Goal: Task Accomplishment & Management: Use online tool/utility

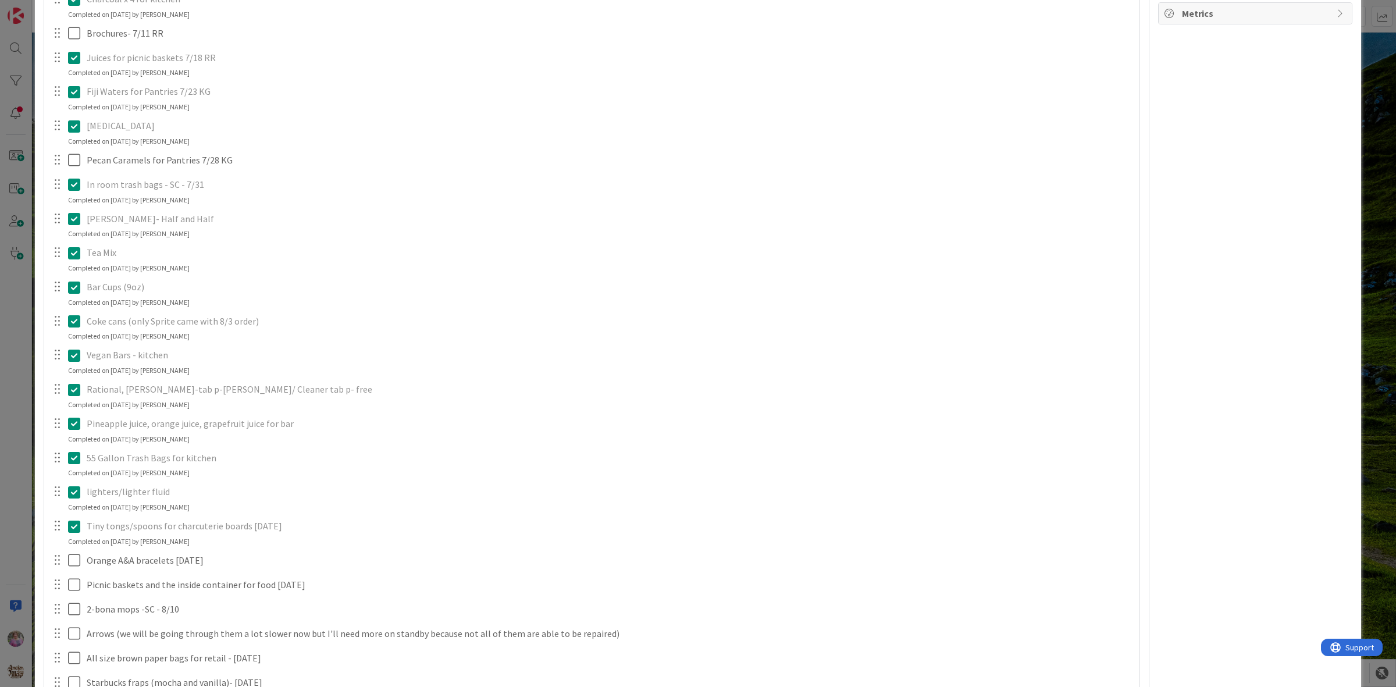
scroll to position [533, 0]
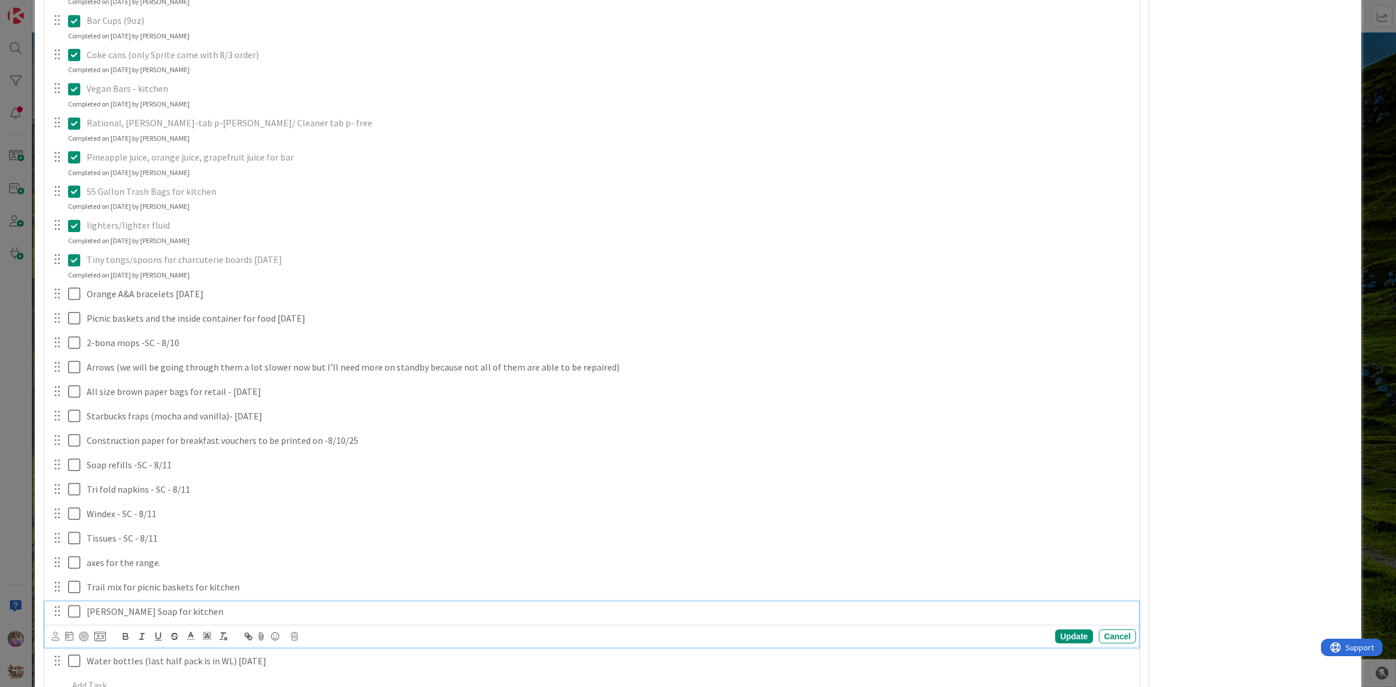
click at [68, 611] on icon at bounding box center [76, 611] width 17 height 14
click at [77, 645] on icon at bounding box center [76, 646] width 17 height 14
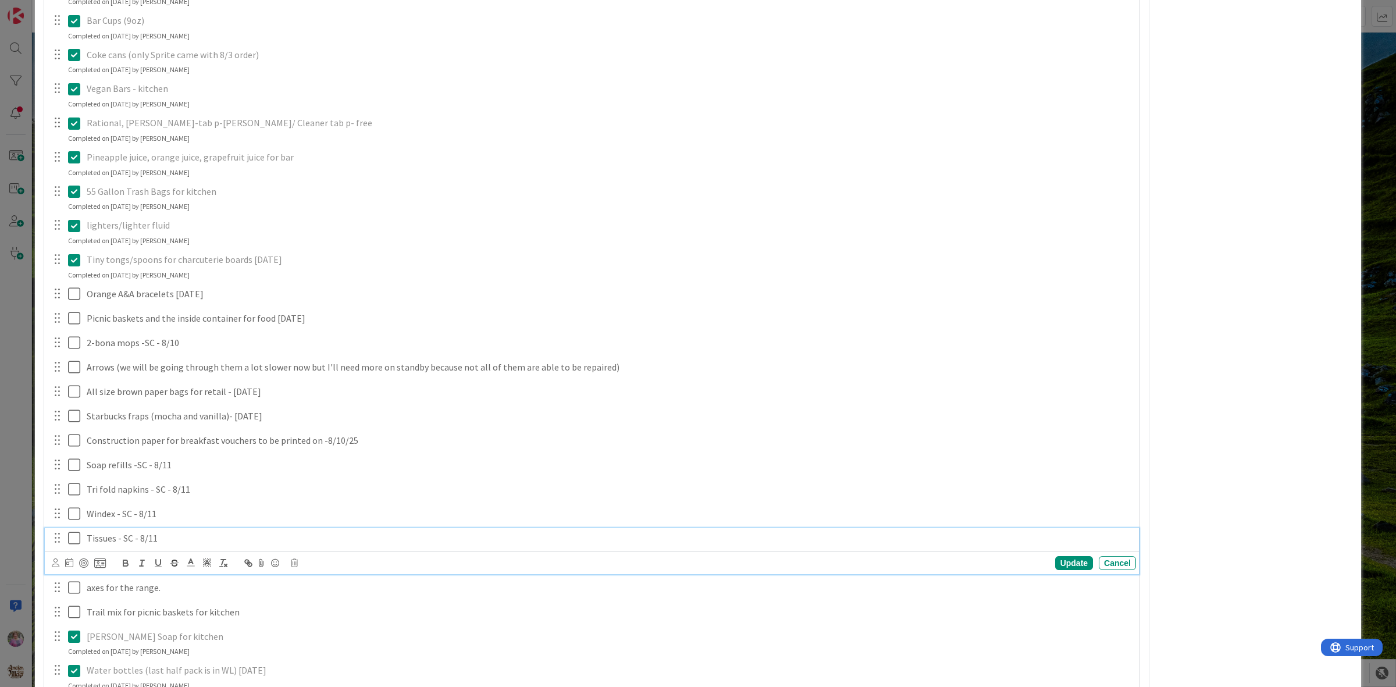
click at [70, 545] on icon at bounding box center [76, 538] width 17 height 14
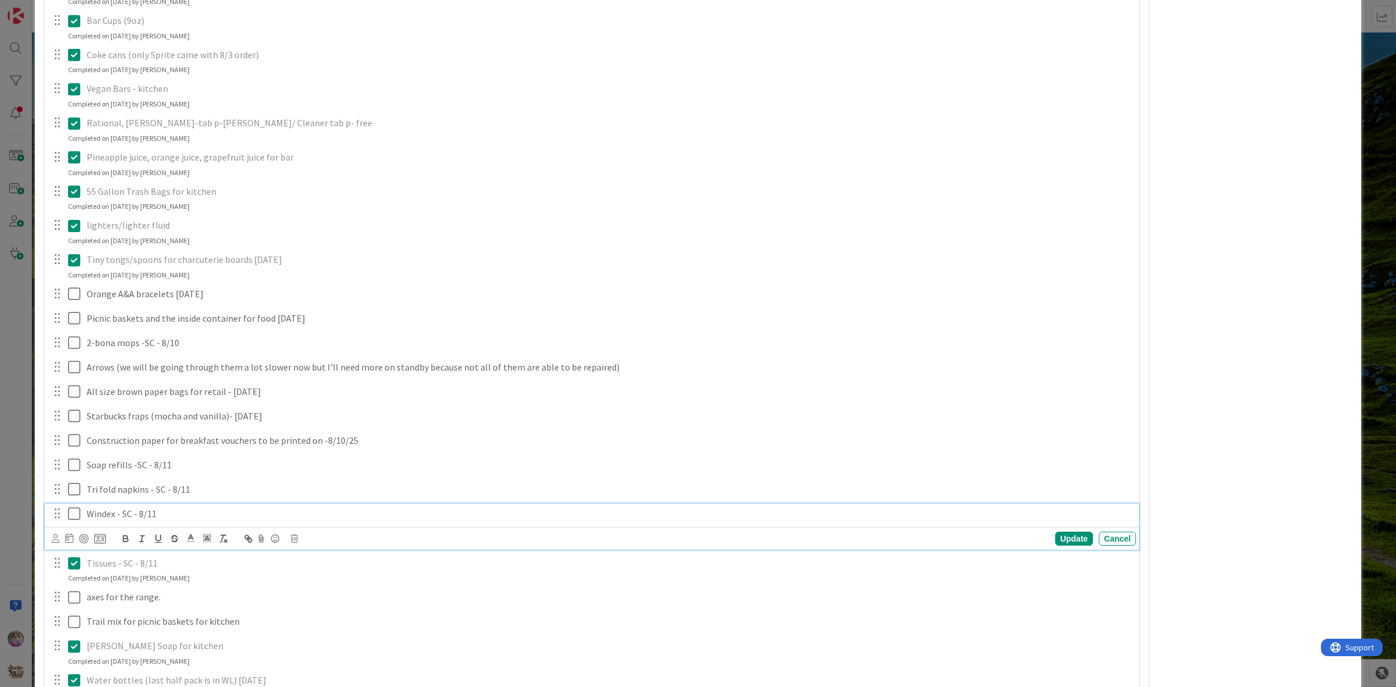
click at [71, 515] on icon at bounding box center [76, 514] width 17 height 14
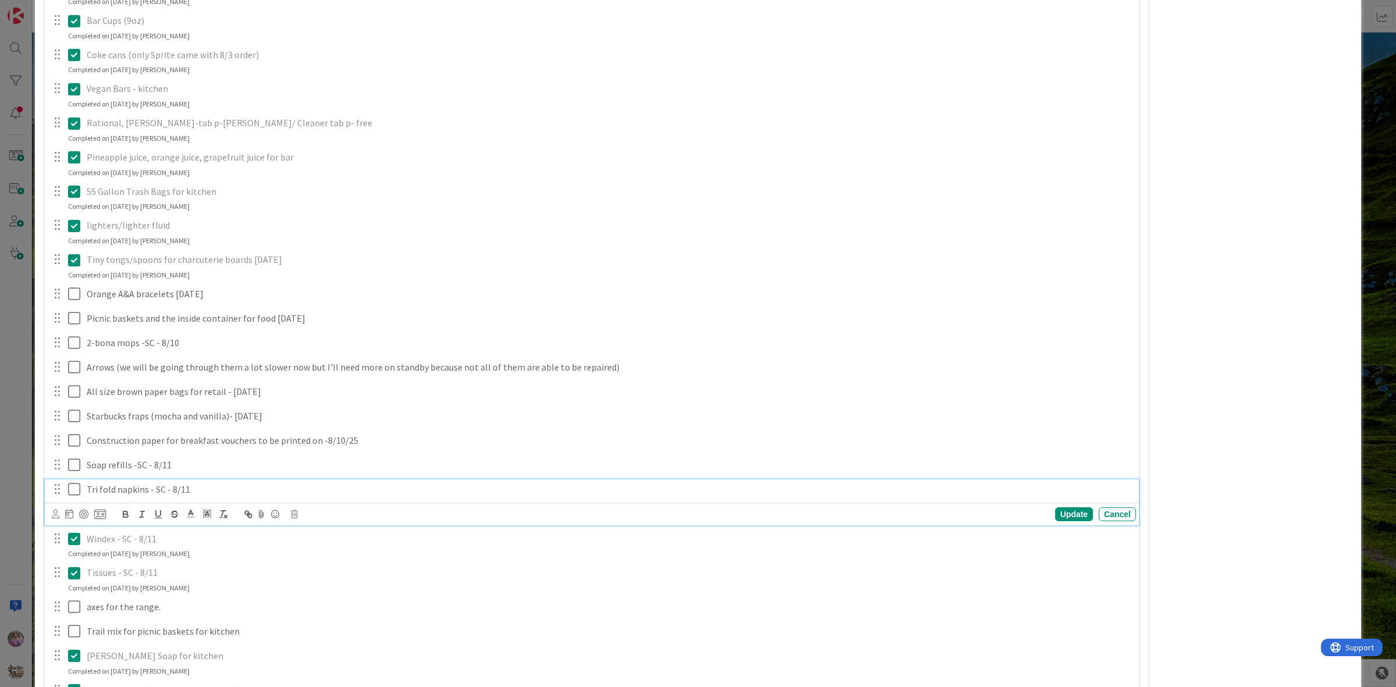
click at [73, 495] on icon at bounding box center [76, 489] width 17 height 14
click at [74, 466] on icon at bounding box center [76, 465] width 17 height 14
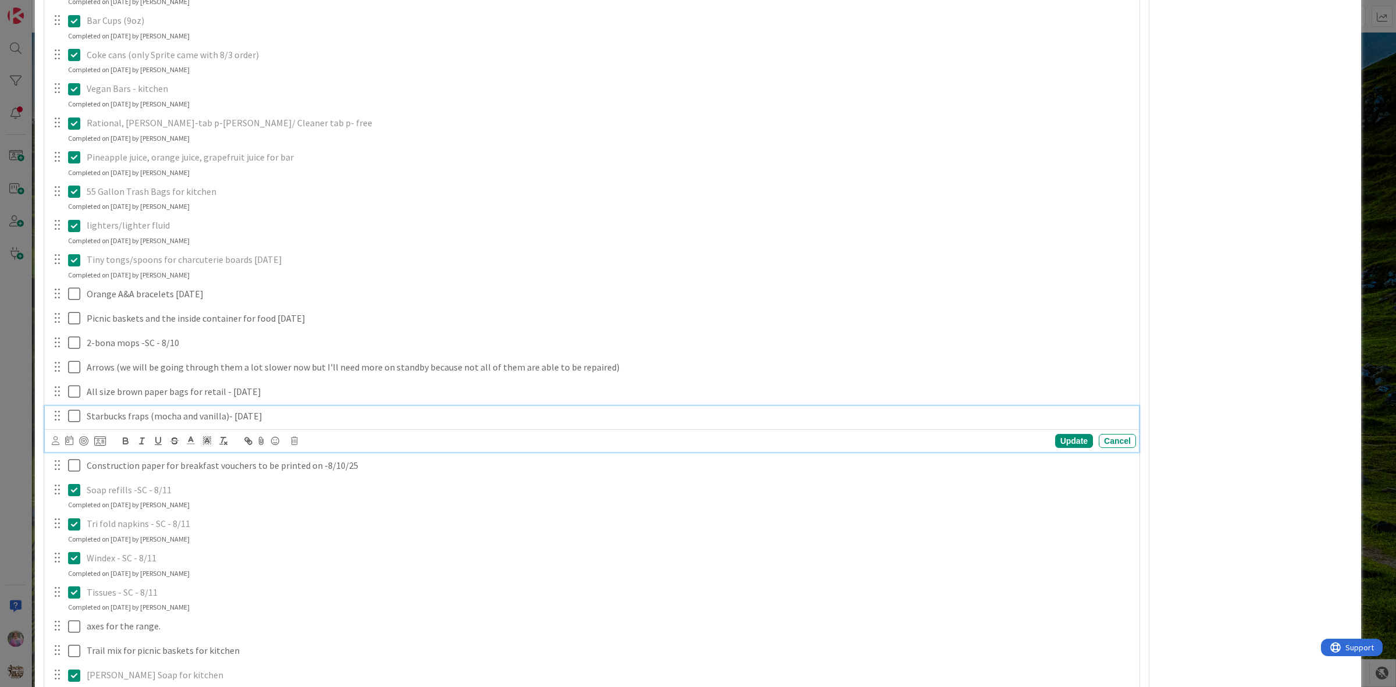
click at [72, 417] on icon at bounding box center [76, 416] width 17 height 14
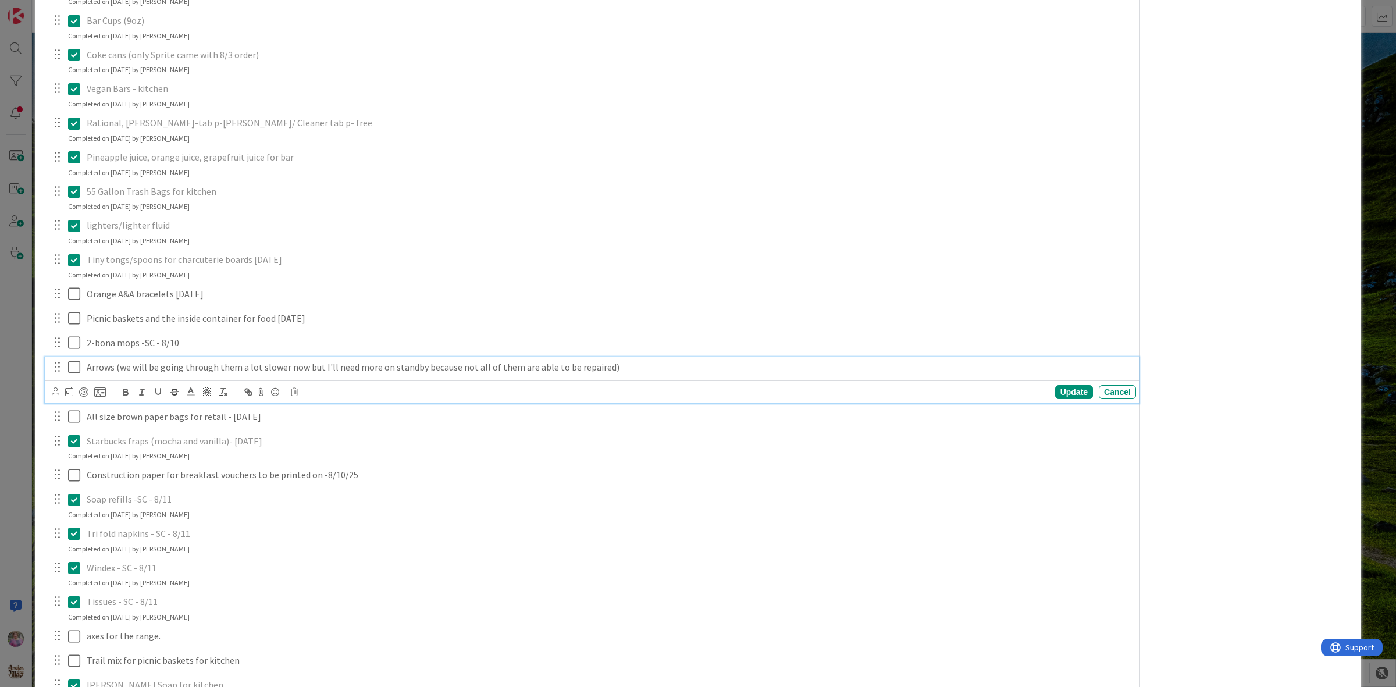
click at [77, 369] on icon at bounding box center [76, 367] width 17 height 14
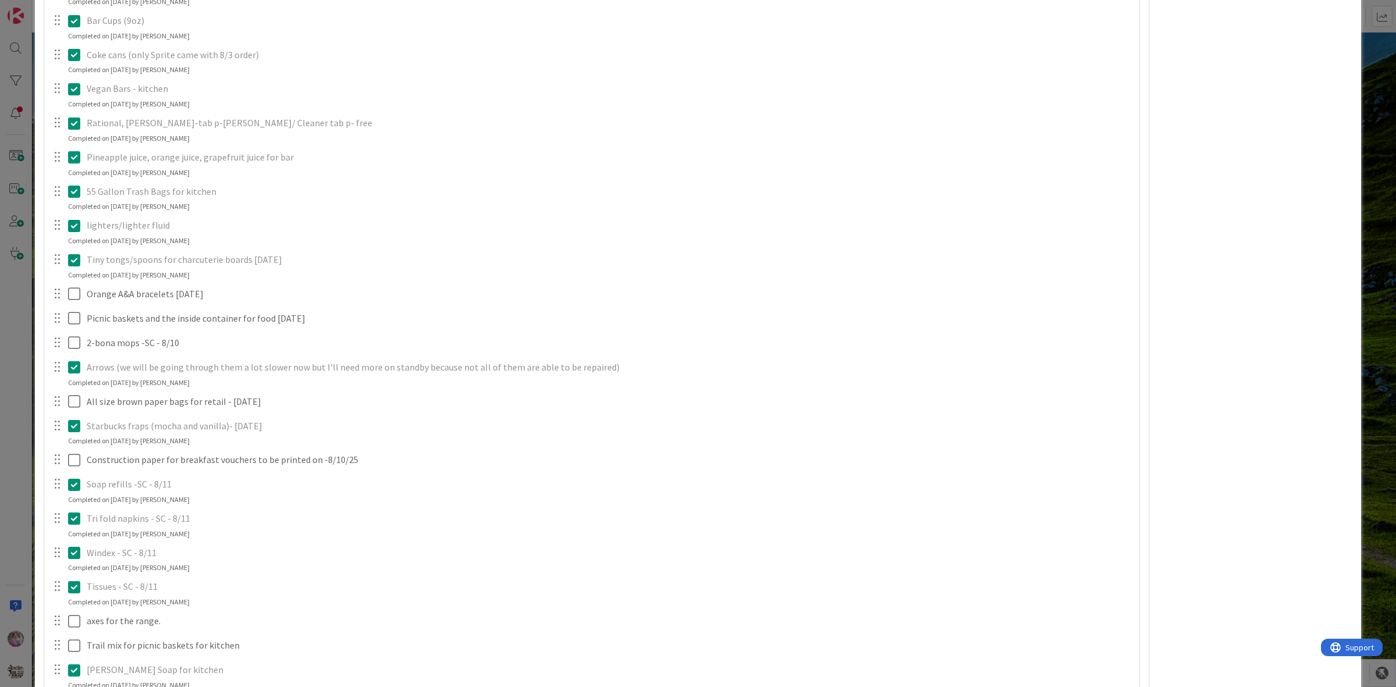
click at [77, 369] on icon at bounding box center [76, 367] width 17 height 14
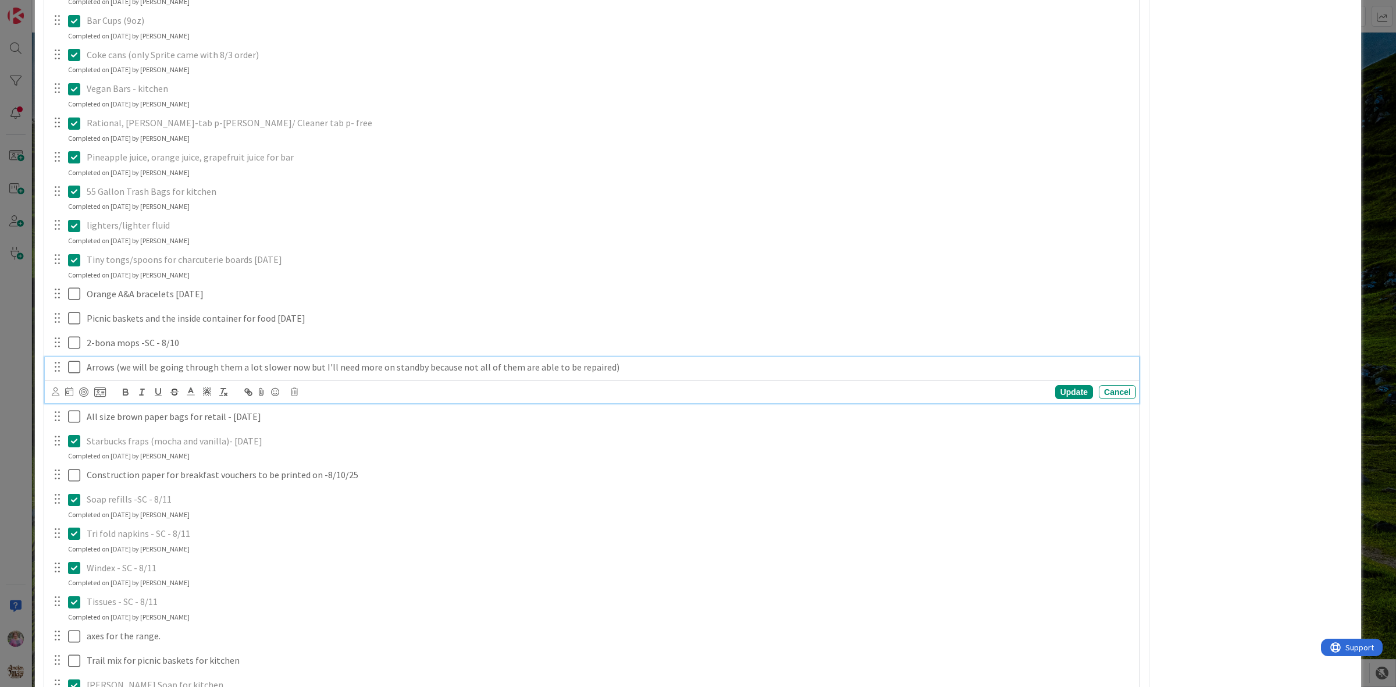
click at [131, 365] on p "Arrows (we will be going through them a lot slower now but I'll need more on st…" at bounding box center [609, 367] width 1045 height 13
click at [303, 392] on div "Update Cancel" at bounding box center [594, 392] width 1084 height 16
click at [296, 393] on icon at bounding box center [294, 392] width 7 height 8
click at [323, 447] on div "Delete" at bounding box center [324, 441] width 43 height 21
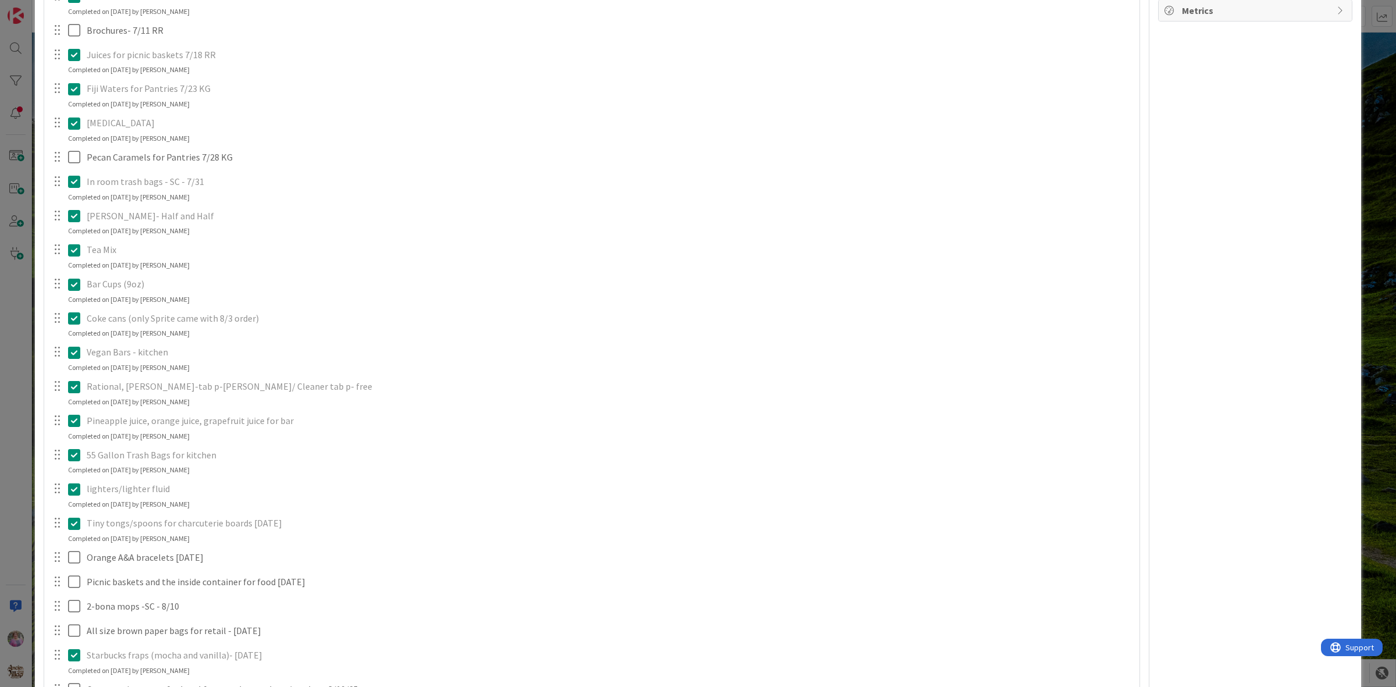
scroll to position [193, 0]
